Goal: Task Accomplishment & Management: Use online tool/utility

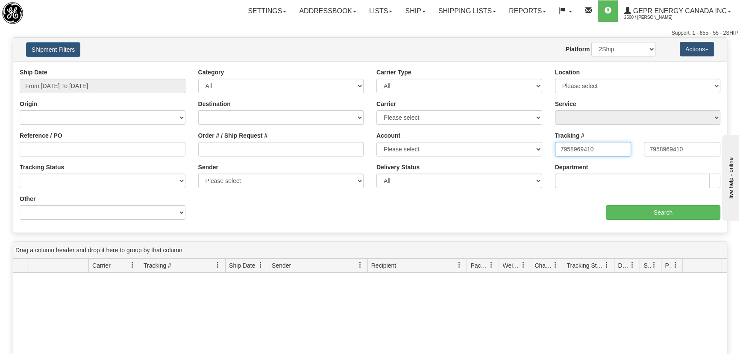
drag, startPoint x: 541, startPoint y: 146, endPoint x: 427, endPoint y: 147, distance: 113.7
click at [427, 147] on div "Ship Date From 10/01/2023 To 08/20/2025 Category All Inbound Outbound Carrier T…" at bounding box center [370, 147] width 714 height 158
paste input "391883585324"
type input "391883585324"
drag, startPoint x: 650, startPoint y: 150, endPoint x: 663, endPoint y: 245, distance: 95.3
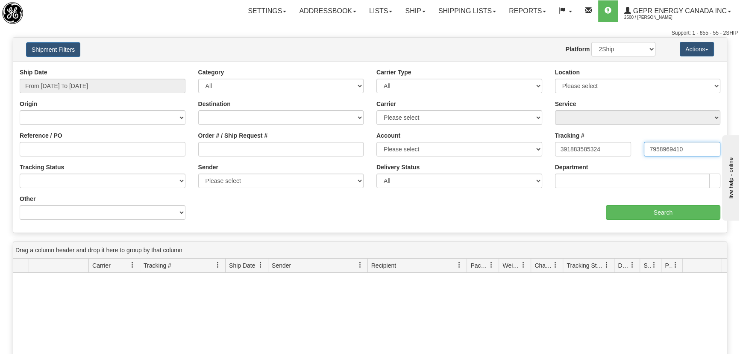
click at [575, 152] on div "Tracking # 391883585324 Tracking To 7958969410" at bounding box center [638, 147] width 179 height 32
paste input "391883585324"
type input "391883585324"
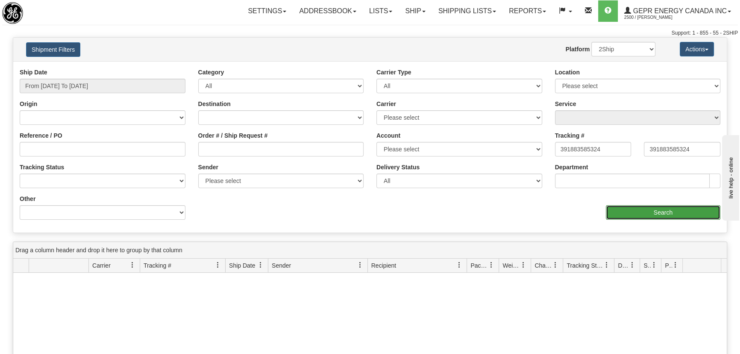
click at [659, 212] on input "Search" at bounding box center [663, 212] width 115 height 15
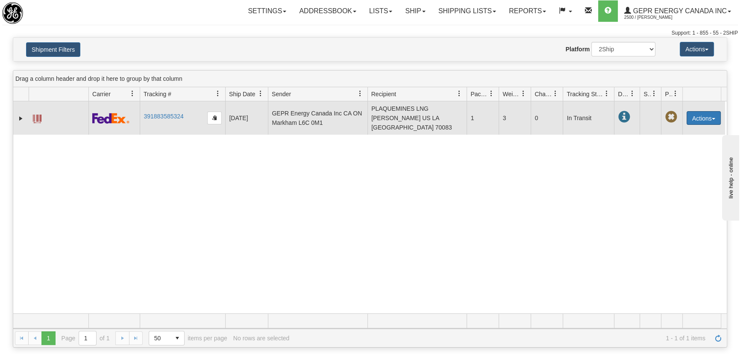
click at [694, 122] on button "Actions" at bounding box center [704, 118] width 34 height 14
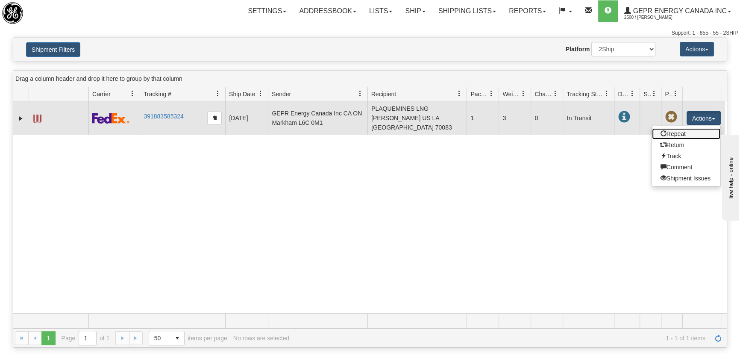
click at [684, 130] on link "Repeat" at bounding box center [686, 133] width 68 height 11
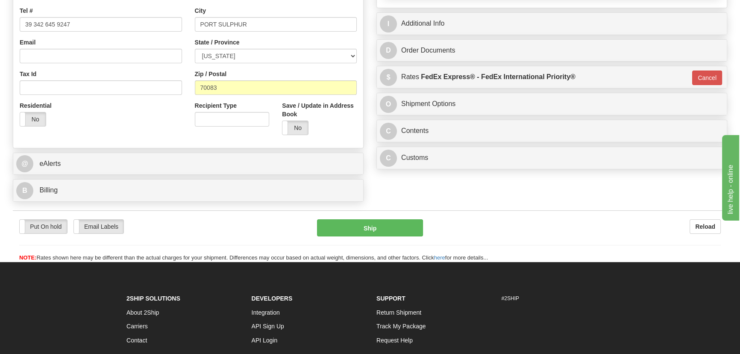
scroll to position [233, 0]
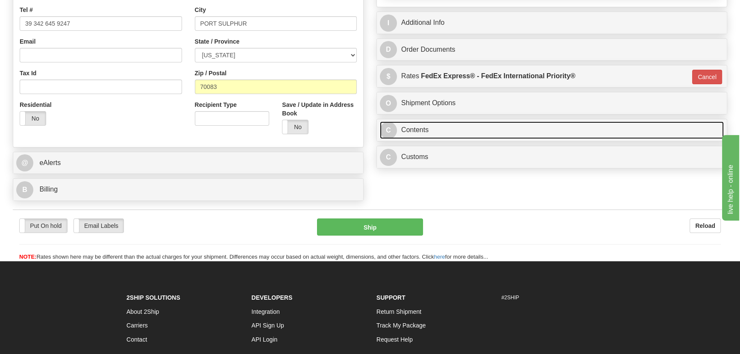
click at [574, 135] on link "C Contents" at bounding box center [552, 130] width 344 height 18
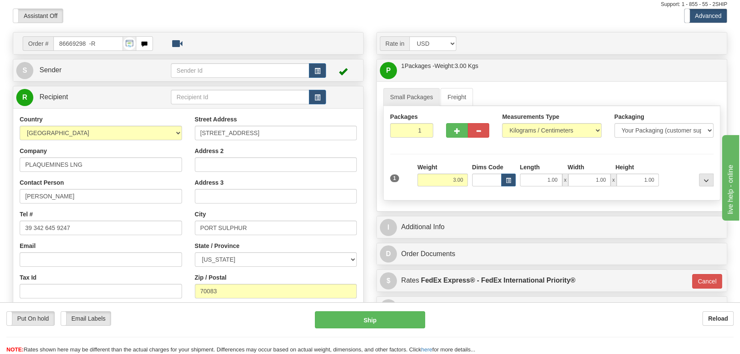
scroll to position [0, 0]
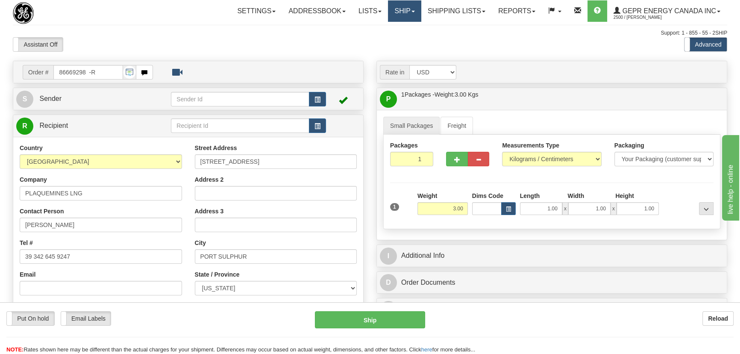
click at [394, 13] on link "Ship" at bounding box center [404, 10] width 33 height 21
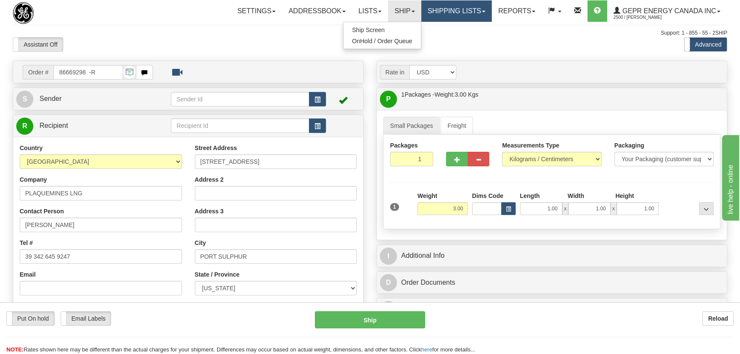
click at [445, 16] on link "Shipping lists" at bounding box center [457, 10] width 71 height 21
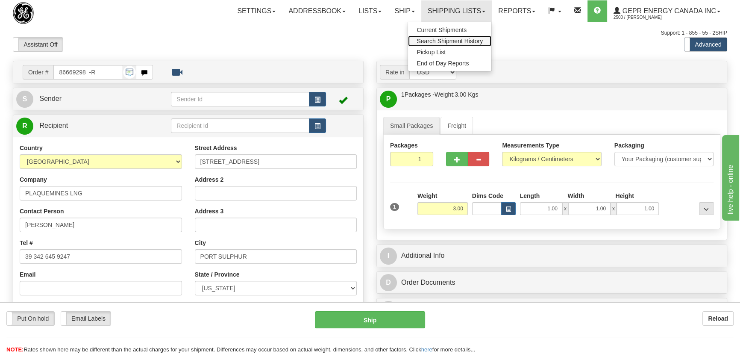
click at [449, 40] on span "Search Shipment History" at bounding box center [450, 41] width 66 height 7
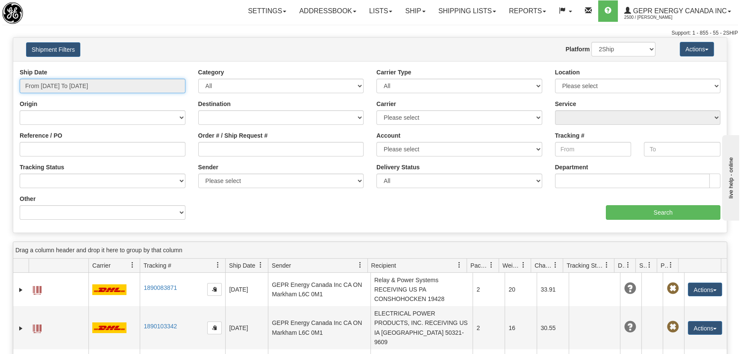
type input "[DATE]"
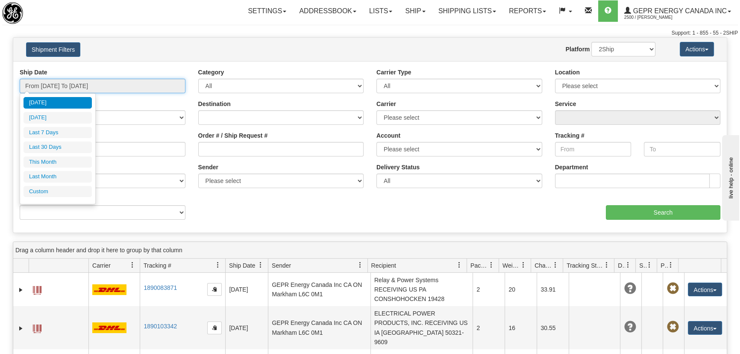
click at [110, 83] on input "From [DATE] To [DATE]" at bounding box center [103, 86] width 166 height 15
type input "[DATE]"
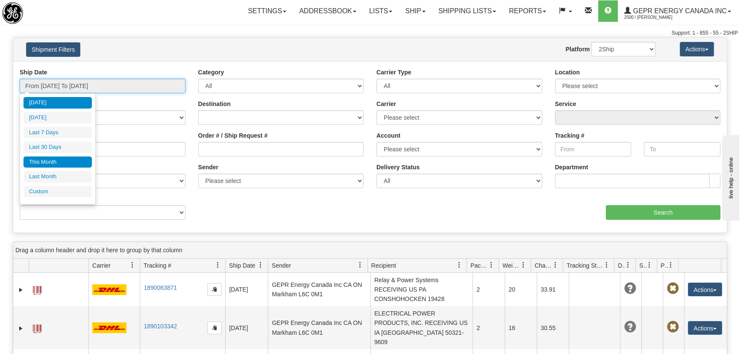
type input "[DATE]"
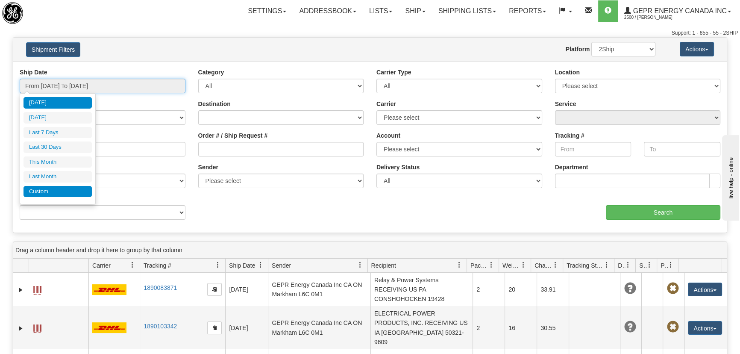
type input "[DATE]"
click at [77, 189] on li "Custom" at bounding box center [58, 192] width 68 height 12
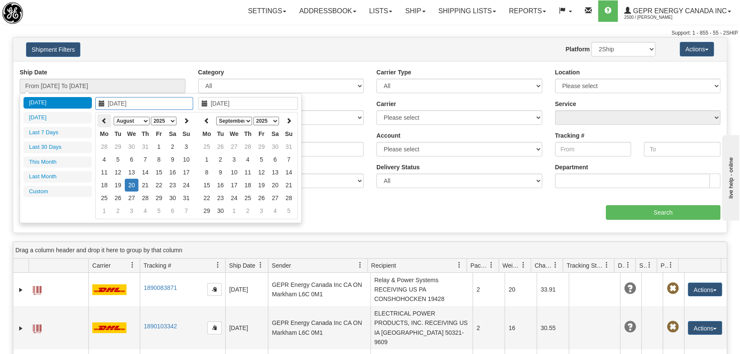
click at [106, 119] on icon at bounding box center [104, 121] width 6 height 6
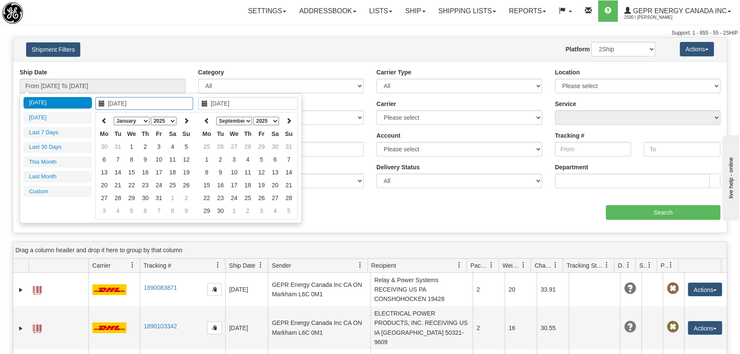
click at [106, 119] on icon at bounding box center [104, 121] width 6 height 6
type input "[DATE]"
click at [181, 149] on td "1" at bounding box center [187, 146] width 14 height 13
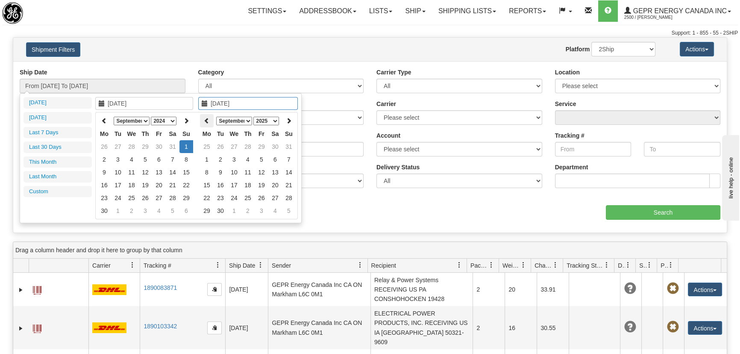
click at [207, 122] on icon at bounding box center [207, 121] width 6 height 6
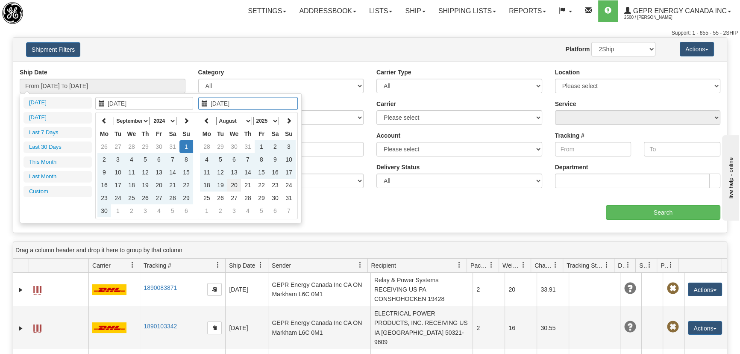
type input "[DATE]"
click at [238, 186] on td "20" at bounding box center [234, 185] width 14 height 13
type input "From [DATE] To [DATE]"
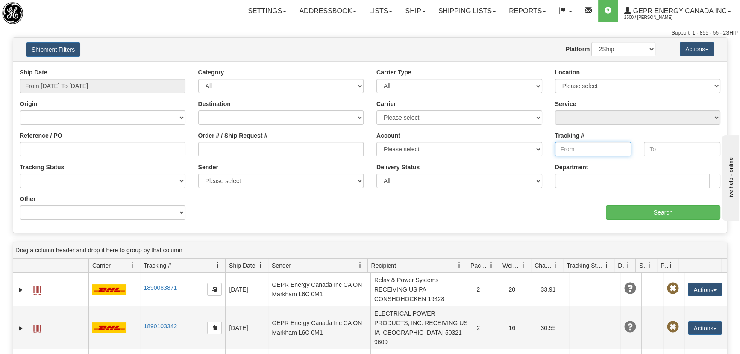
click at [558, 150] on input "Tracking #" at bounding box center [593, 149] width 77 height 15
click at [560, 150] on input "Tracking #" at bounding box center [593, 149] width 77 height 15
click at [151, 147] on input "Reference / PO" at bounding box center [103, 149] width 166 height 15
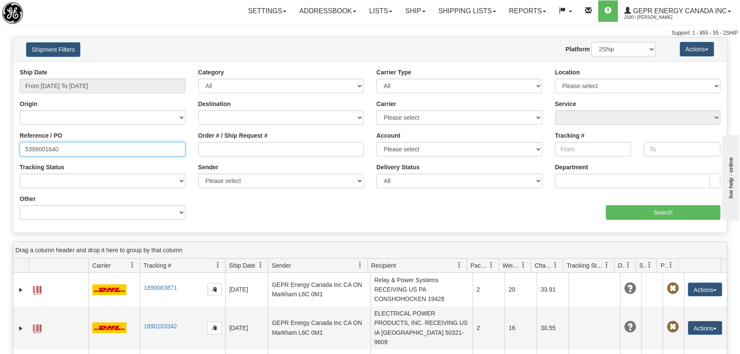
type input "5399001640"
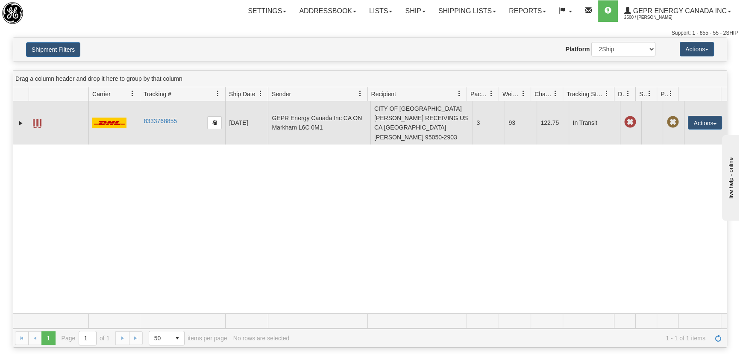
click at [38, 119] on span at bounding box center [37, 123] width 9 height 9
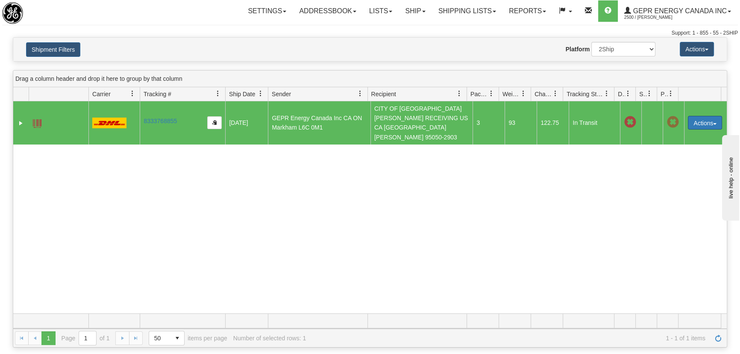
click at [697, 118] on button "Actions" at bounding box center [705, 123] width 34 height 14
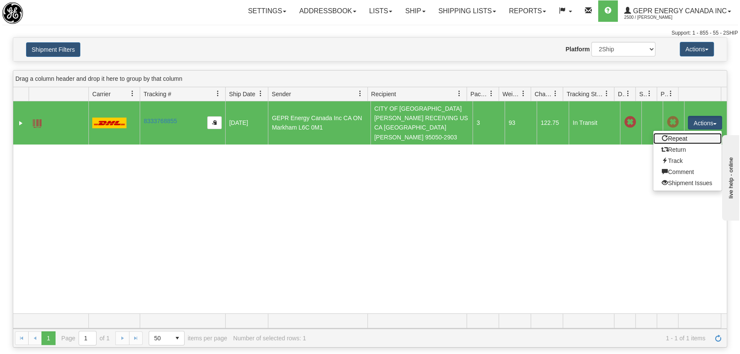
click at [675, 134] on link "Repeat" at bounding box center [688, 138] width 68 height 11
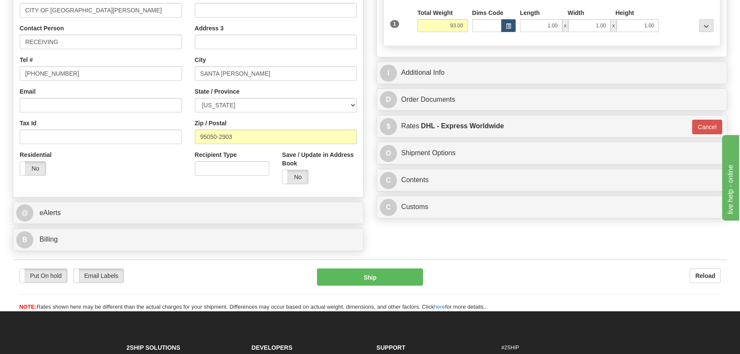
scroll to position [233, 0]
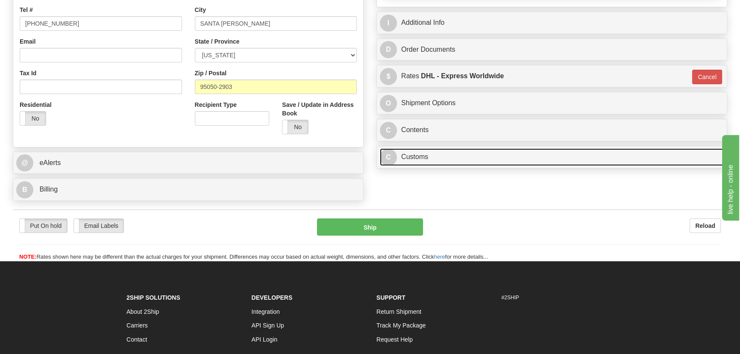
click at [498, 162] on link "C Customs" at bounding box center [552, 157] width 344 height 18
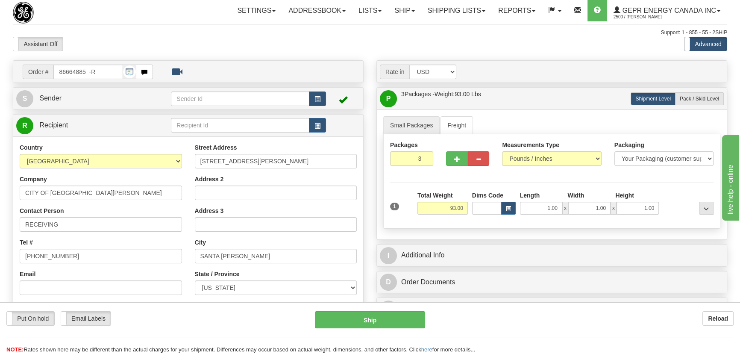
scroll to position [0, 0]
